Goal: Information Seeking & Learning: Learn about a topic

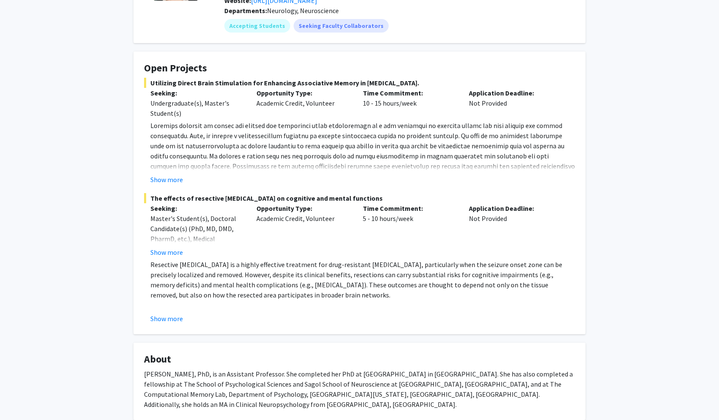
scroll to position [103, 0]
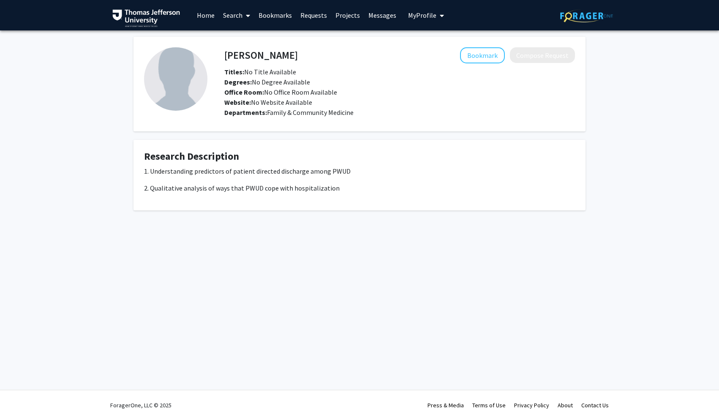
click at [243, 59] on h4 "Sara Beachy" at bounding box center [261, 55] width 74 height 16
click at [243, 58] on h4 "Sara Beachy" at bounding box center [261, 55] width 74 height 16
copy h4 "Sara Beachy"
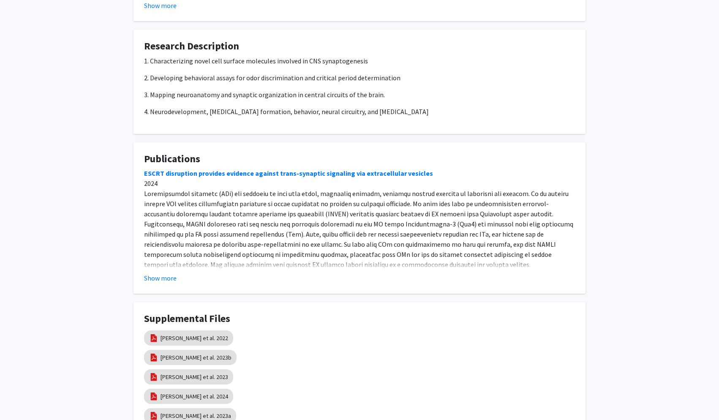
scroll to position [296, 0]
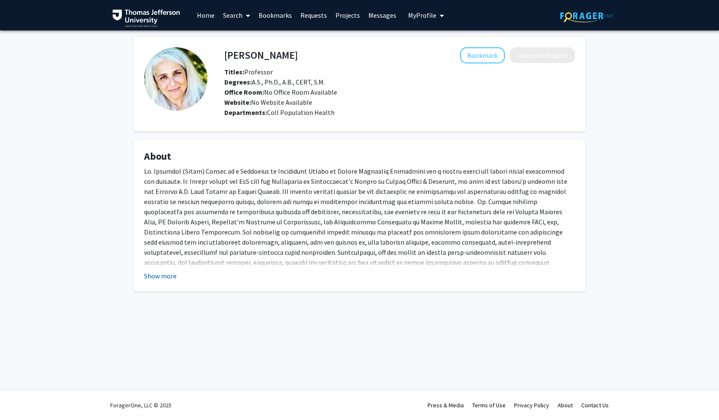
click at [172, 278] on button "Show more" at bounding box center [160, 276] width 33 height 10
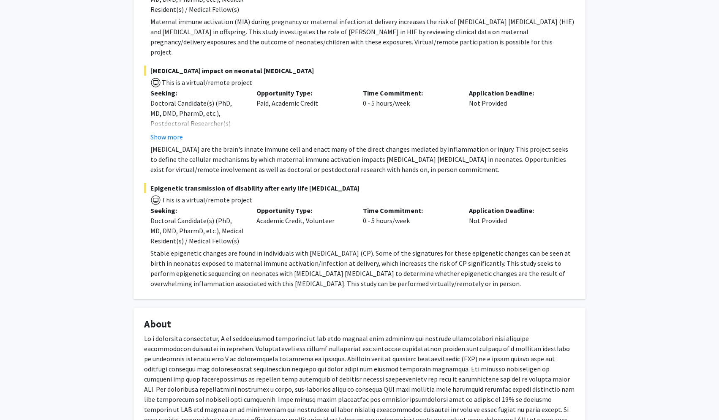
scroll to position [232, 0]
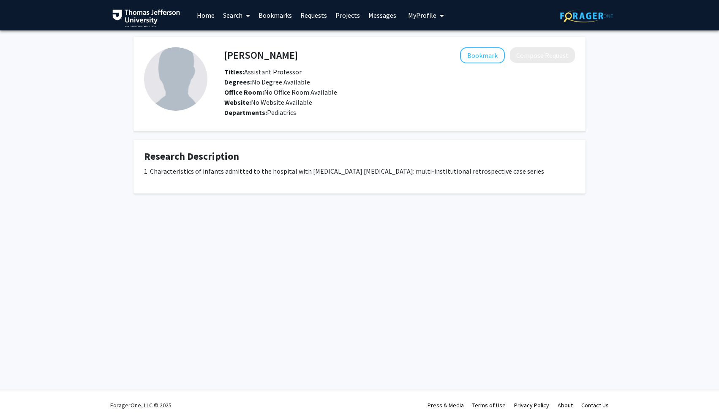
click at [232, 57] on h4 "Adil Solaiman" at bounding box center [261, 55] width 74 height 16
copy h4 "Adil Solaiman"
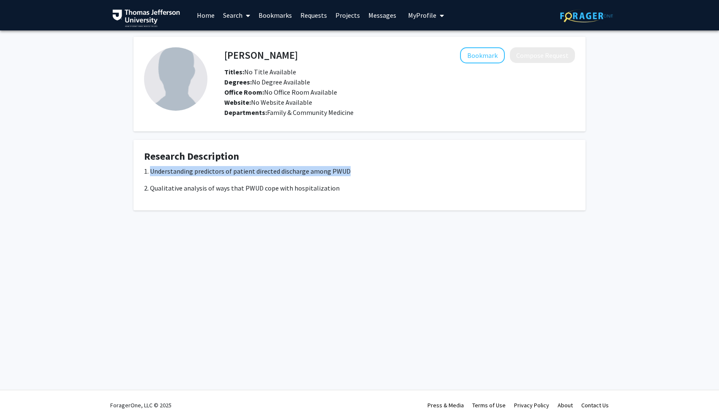
drag, startPoint x: 152, startPoint y: 171, endPoint x: 347, endPoint y: 167, distance: 195.7
click at [347, 167] on p "1. Understanding predictors of patient directed discharge among PWUD" at bounding box center [359, 171] width 431 height 10
copy p "Understanding predictors of patient directed discharge among PWUD"
